Goal: Check status: Check status

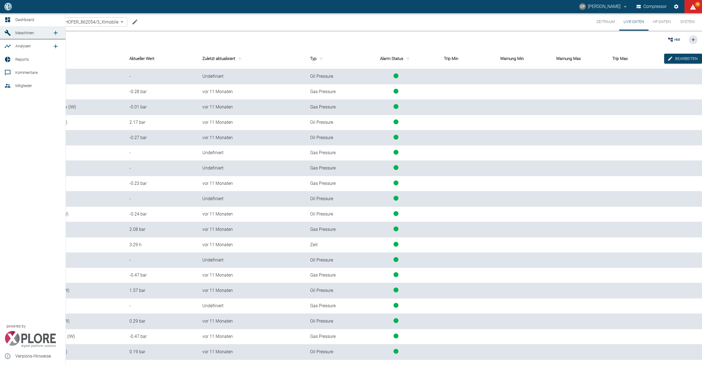
click at [10, 20] on icon at bounding box center [7, 19] width 5 height 5
click at [4, 20] on icon at bounding box center [7, 19] width 7 height 7
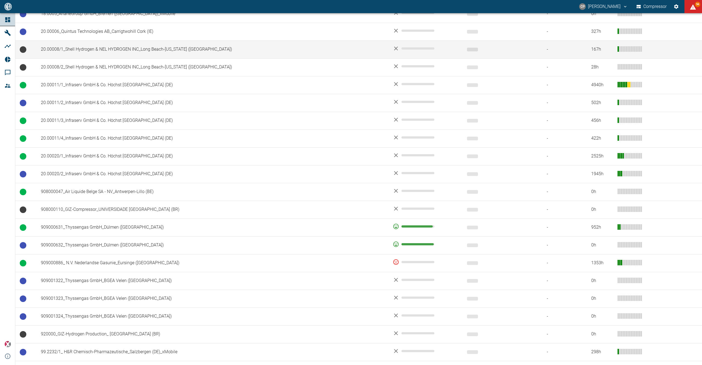
scroll to position [307, 0]
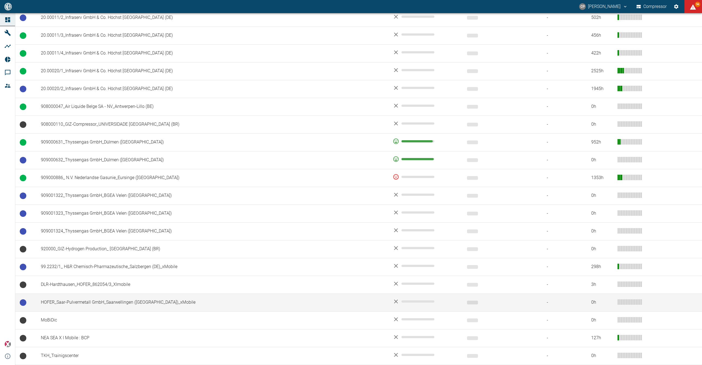
click at [111, 302] on td "HOFER_Saar-Pulvermetall GmbH_Saarwellingen ([GEOGRAPHIC_DATA])_xMobile" at bounding box center [212, 303] width 352 height 18
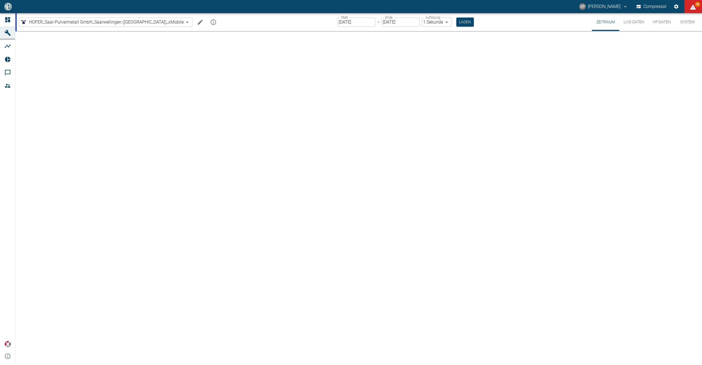
click at [632, 21] on button "Live-Daten" at bounding box center [633, 22] width 29 height 18
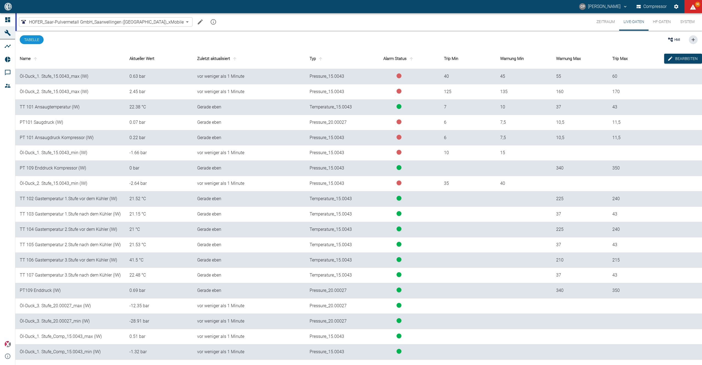
click at [600, 21] on button "Zeitraum" at bounding box center [605, 22] width 27 height 18
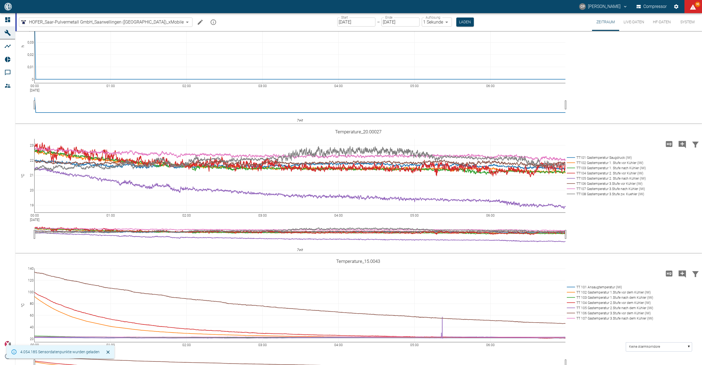
scroll to position [146, 0]
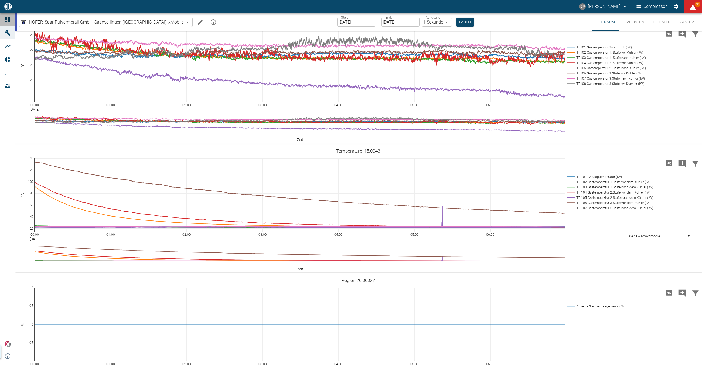
click at [12, 20] on div at bounding box center [8, 19] width 8 height 7
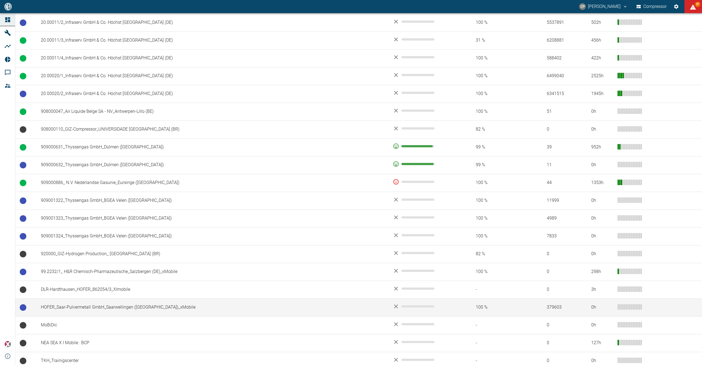
scroll to position [307, 0]
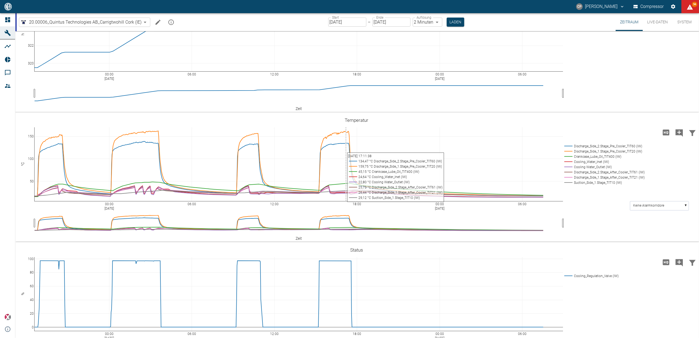
scroll to position [36, 0]
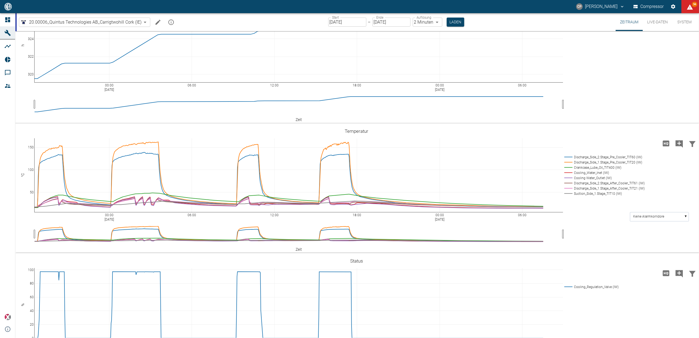
click at [649, 22] on button "Live-Daten" at bounding box center [656, 22] width 29 height 18
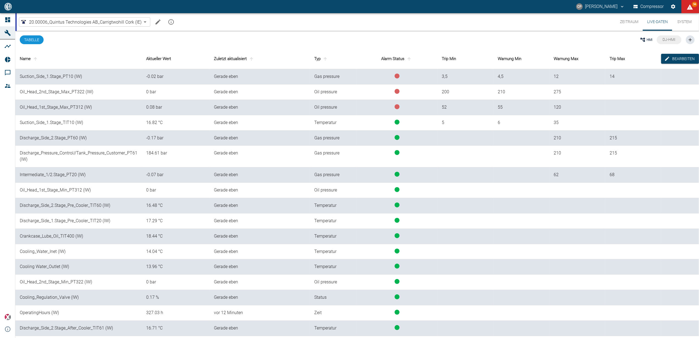
click at [629, 20] on button "Zeitraum" at bounding box center [628, 22] width 27 height 18
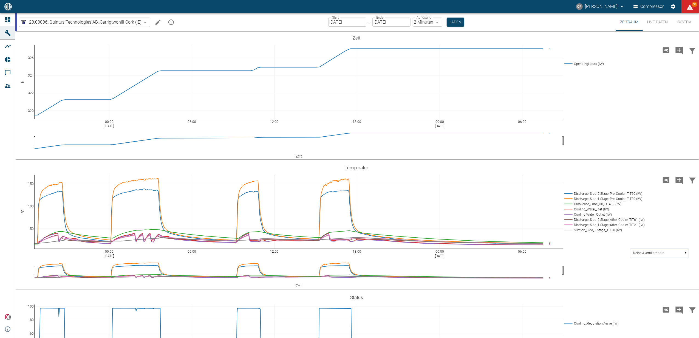
click at [12, 18] on div at bounding box center [8, 19] width 8 height 7
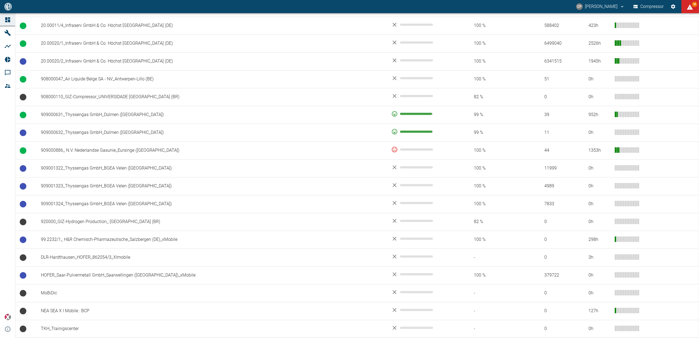
scroll to position [332, 0]
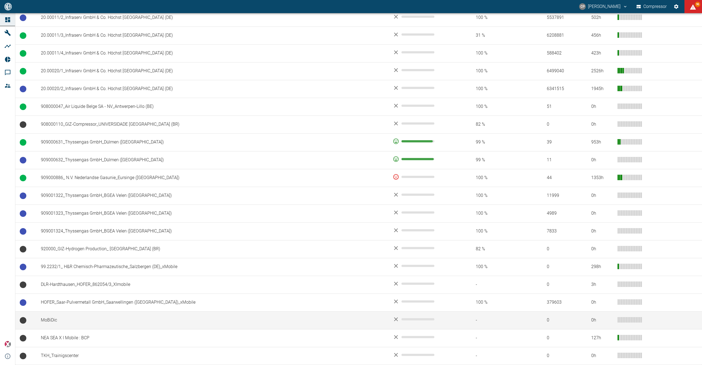
scroll to position [307, 0]
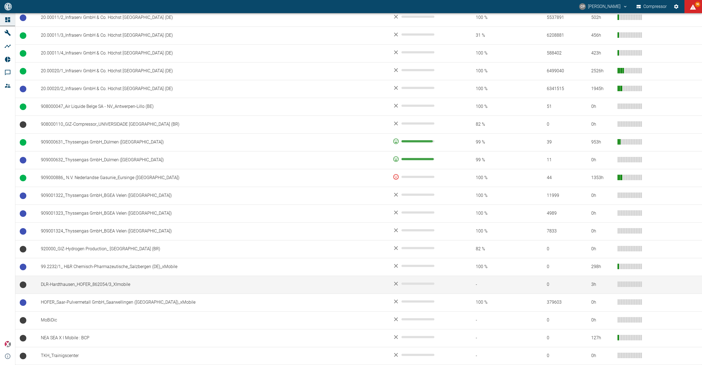
click at [73, 283] on td "DLR-Hardthausen_HOFER_862054/3_XImobile" at bounding box center [212, 285] width 352 height 18
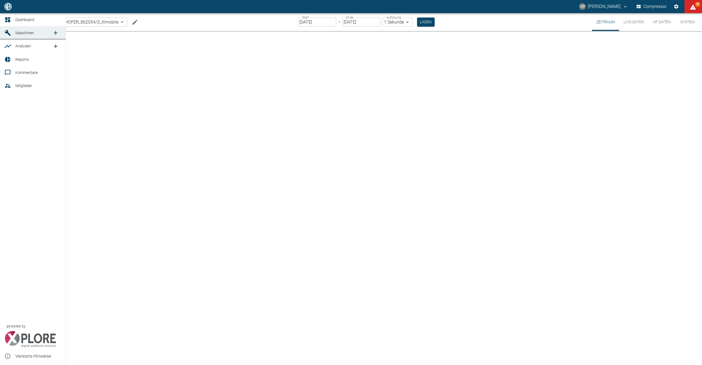
click at [20, 18] on span "Dashboard" at bounding box center [24, 20] width 19 height 4
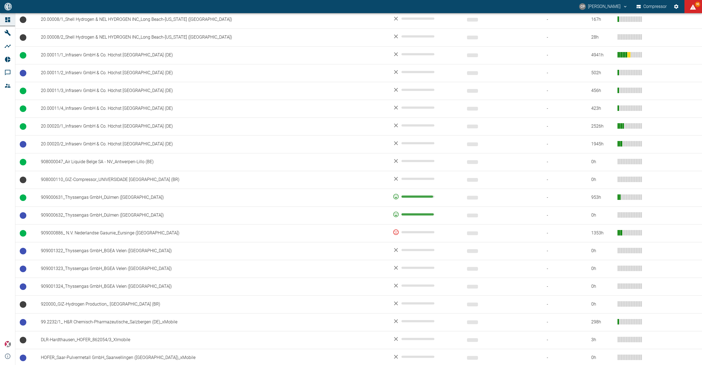
scroll to position [307, 0]
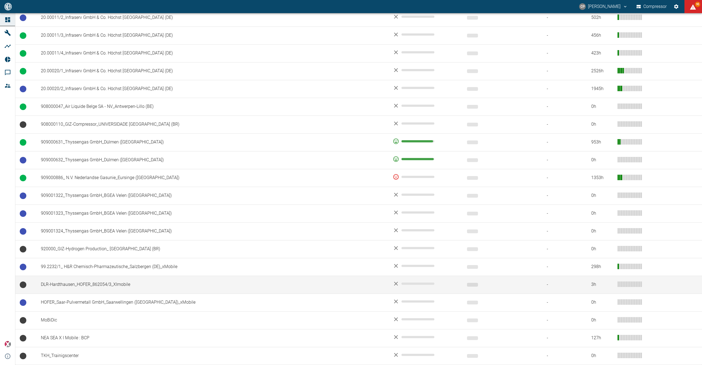
click at [102, 284] on td "DLR-Hardthausen_HOFER_862054/3_XImobile" at bounding box center [212, 285] width 352 height 18
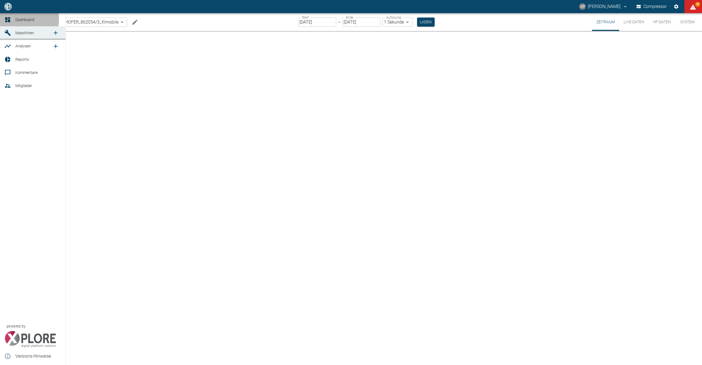
click at [6, 19] on icon at bounding box center [7, 19] width 5 height 5
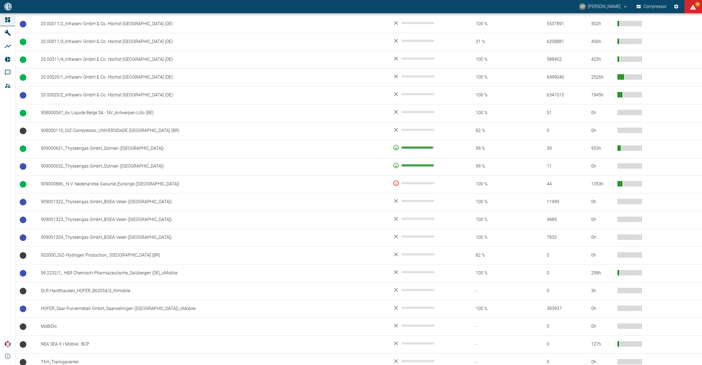
scroll to position [307, 0]
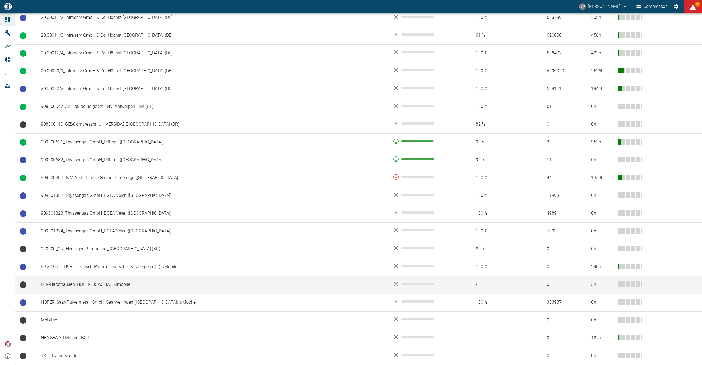
click at [91, 277] on td "DLR-Hardthausen_HOFER_862054/3_XImobile" at bounding box center [212, 285] width 352 height 18
